Goal: Task Accomplishment & Management: Complete application form

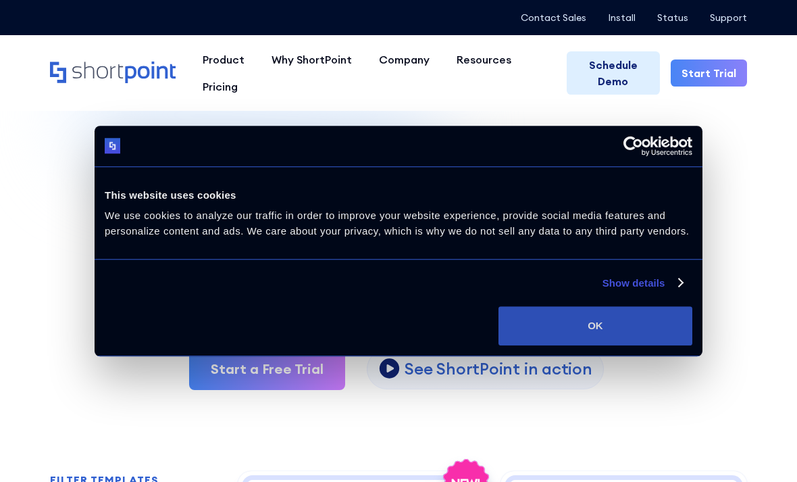
click at [553, 330] on button "OK" at bounding box center [596, 325] width 194 height 39
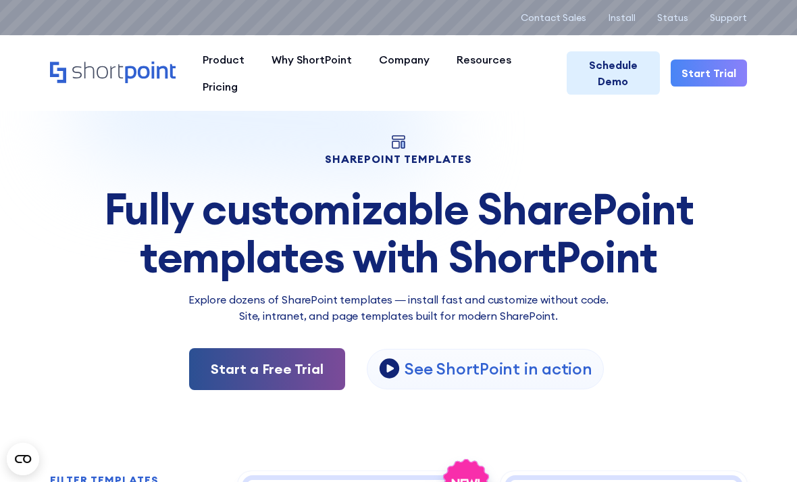
click at [310, 364] on link "Start a Free Trial" at bounding box center [267, 369] width 156 height 42
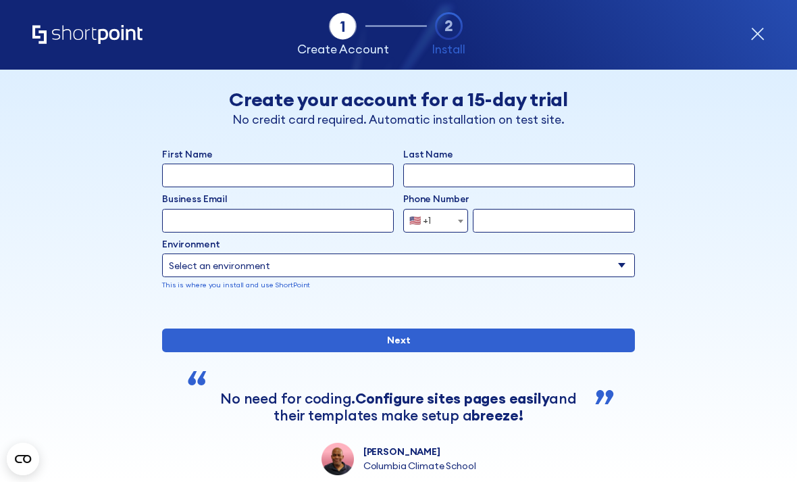
click at [289, 174] on input "First Name" at bounding box center [278, 176] width 232 height 24
type input "Victoria"
click at [524, 168] on input "Last Name" at bounding box center [519, 176] width 232 height 24
type input "[PERSON_NAME]"
click at [252, 228] on input "Business Email" at bounding box center [278, 221] width 232 height 24
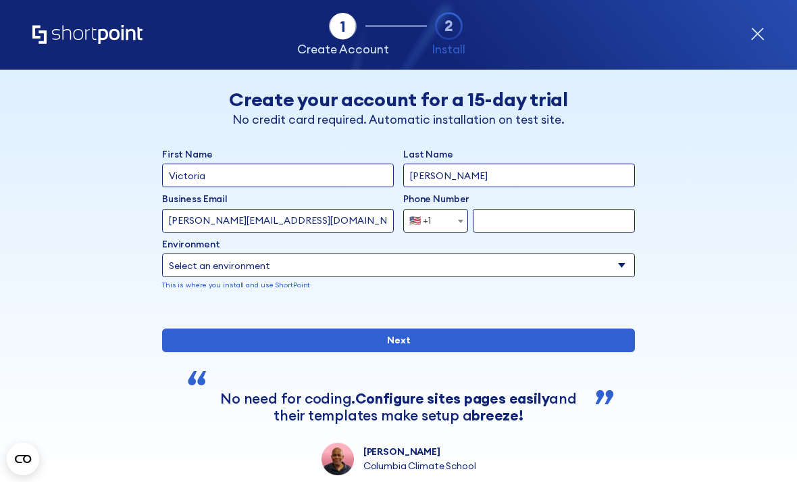
type input "[PERSON_NAME][EMAIL_ADDRESS][DOMAIN_NAME]"
click at [557, 222] on input "form" at bounding box center [554, 221] width 162 height 24
type input "2"
type input "[PHONE_NUMBER]"
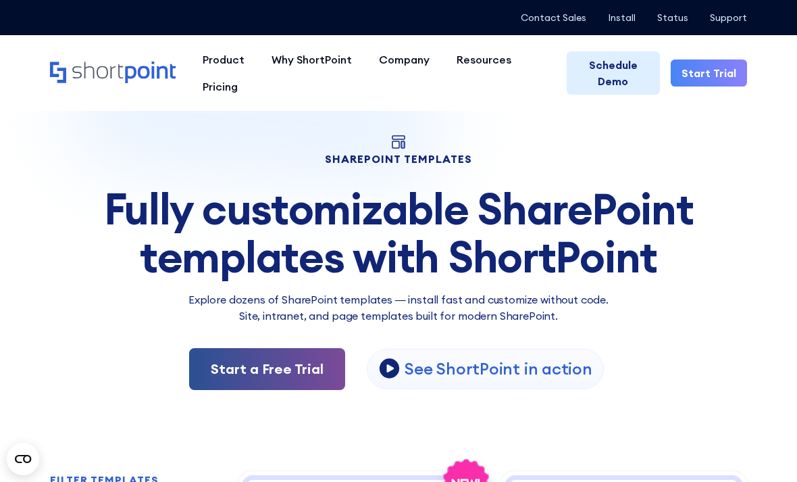
click at [321, 368] on link "Start a Free Trial" at bounding box center [267, 369] width 156 height 42
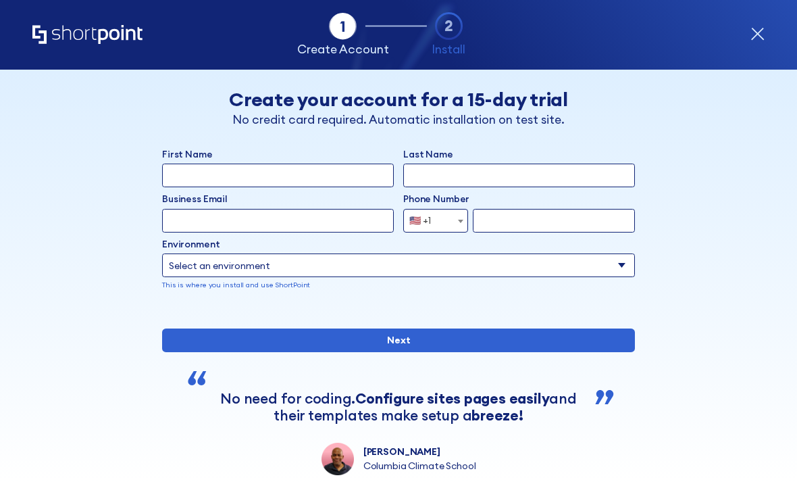
click at [315, 175] on input "First Name" at bounding box center [278, 176] width 232 height 24
type input "Victoria"
click at [495, 184] on input "Last Name" at bounding box center [519, 176] width 232 height 24
type input "[PERSON_NAME]"
click at [347, 220] on input "Business Email" at bounding box center [278, 221] width 232 height 24
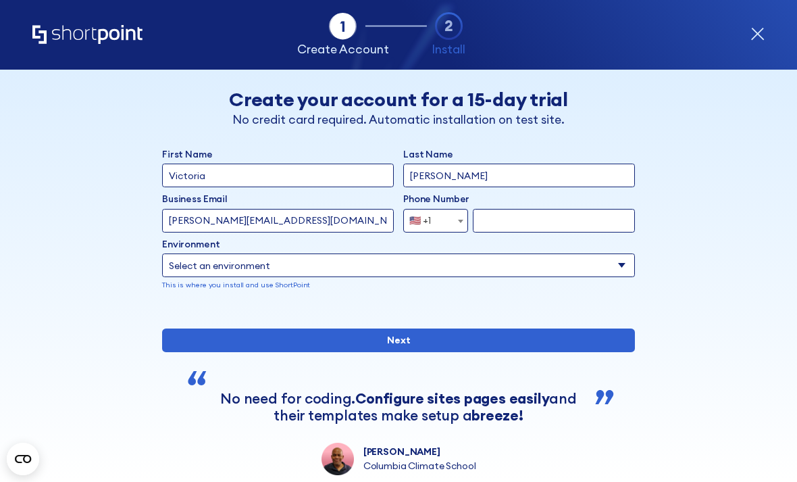
type input "[PERSON_NAME][EMAIL_ADDRESS][DOMAIN_NAME]"
click at [530, 219] on input "form" at bounding box center [554, 221] width 162 height 24
type input "9"
type input "[PHONE_NUMBER]"
click at [528, 263] on select "Select an environment Microsoft 365 SharePoint Online SharePoint Subscription E…" at bounding box center [398, 265] width 473 height 24
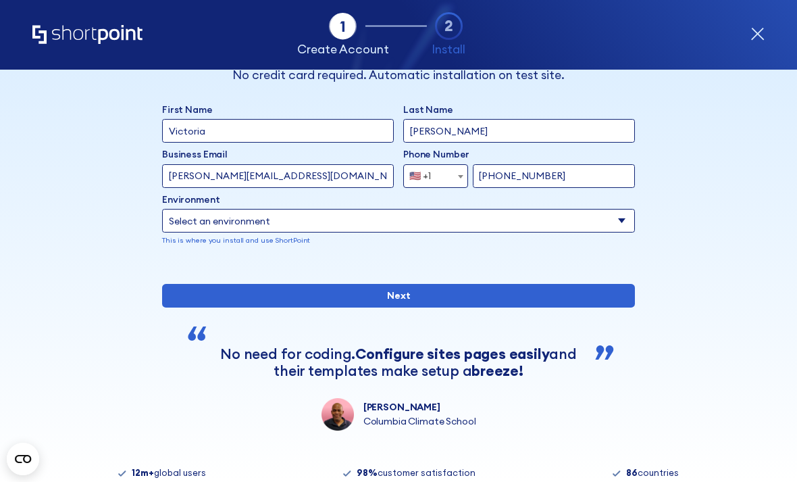
scroll to position [42, 0]
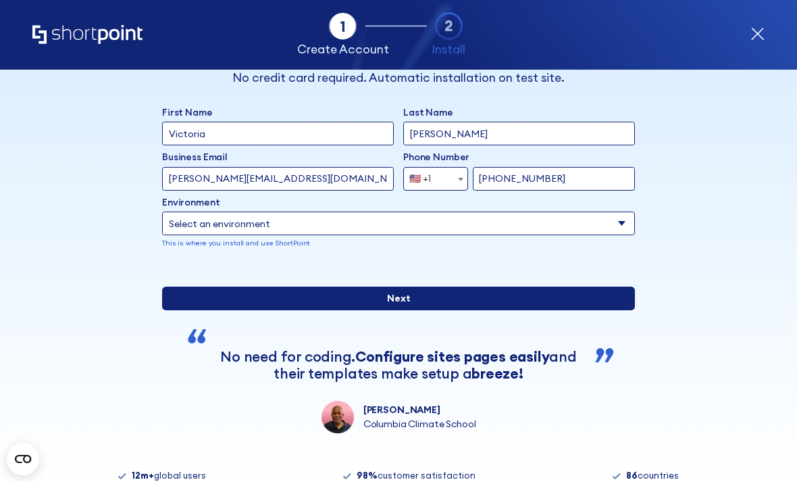
click at [458, 310] on input "Next" at bounding box center [398, 298] width 473 height 24
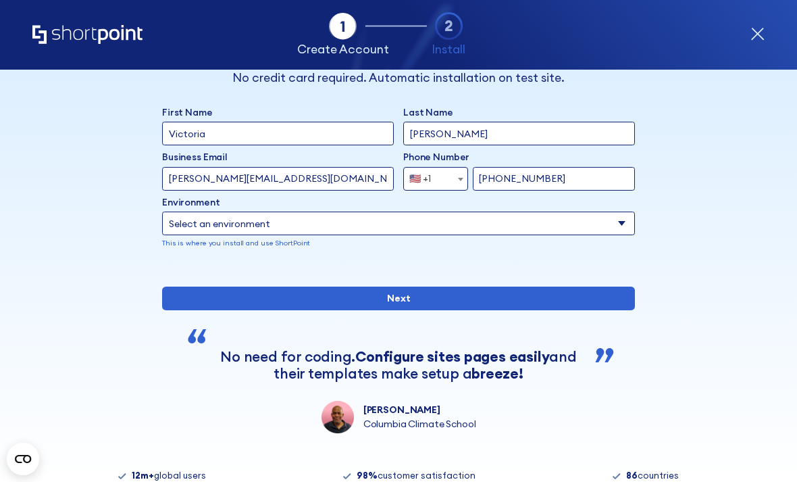
click at [493, 224] on select "Select an environment Microsoft 365 SharePoint Online SharePoint Subscription E…" at bounding box center [398, 223] width 473 height 24
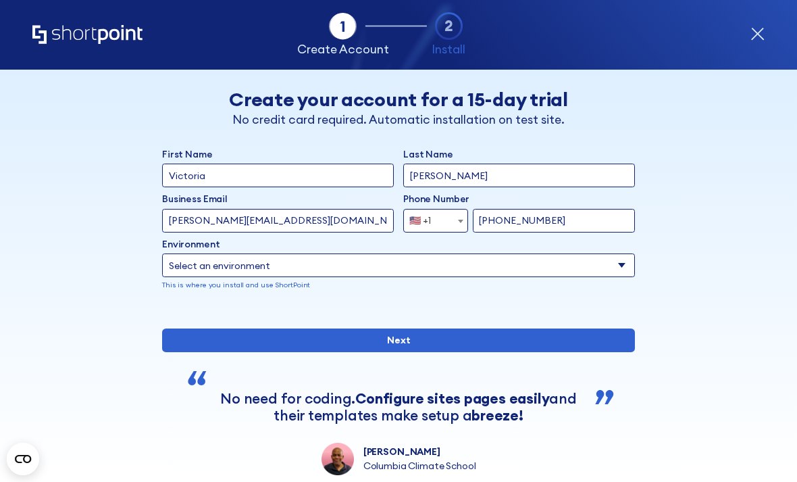
click at [447, 272] on select "Select an environment Microsoft 365 SharePoint Online SharePoint Subscription E…" at bounding box center [398, 265] width 473 height 24
select select "SharePoint Online"
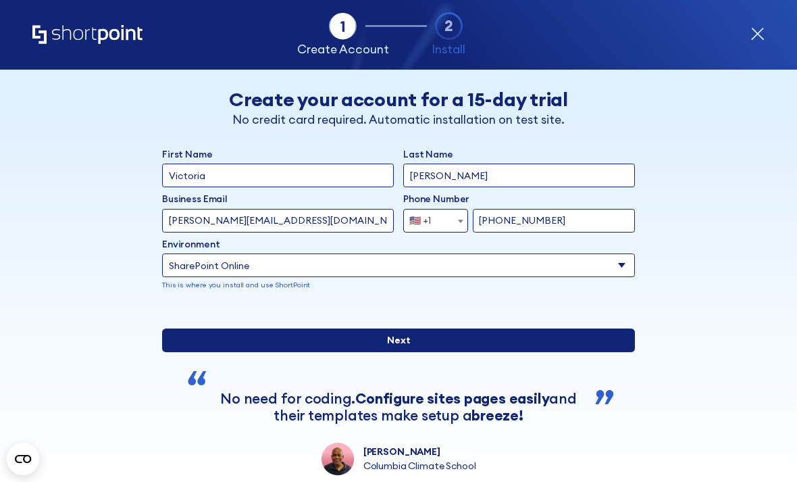
click at [428, 352] on input "Next" at bounding box center [398, 340] width 473 height 24
type input "M"
